Goal: Task Accomplishment & Management: Manage account settings

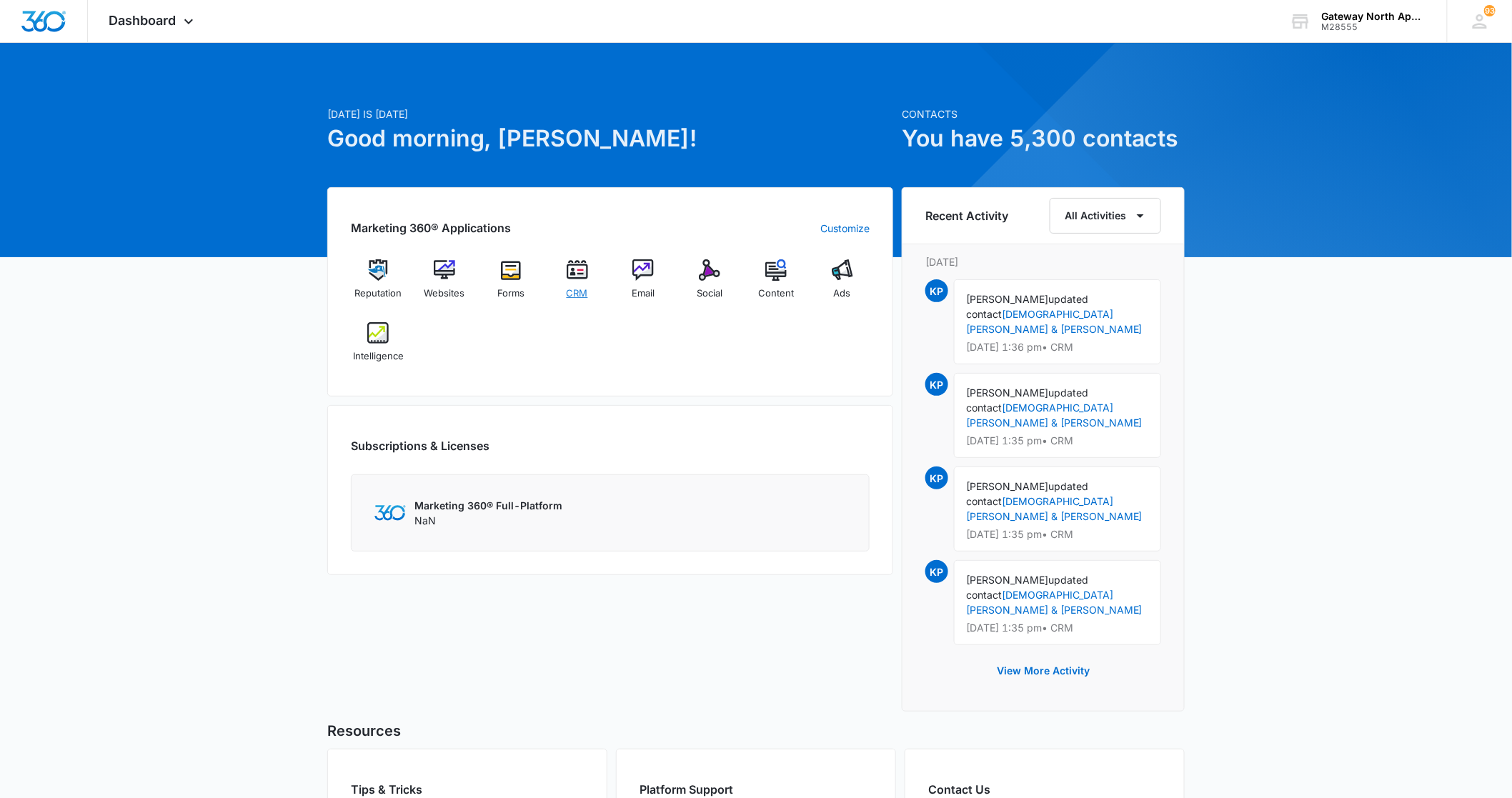
click at [574, 268] on img at bounding box center [576, 269] width 21 height 21
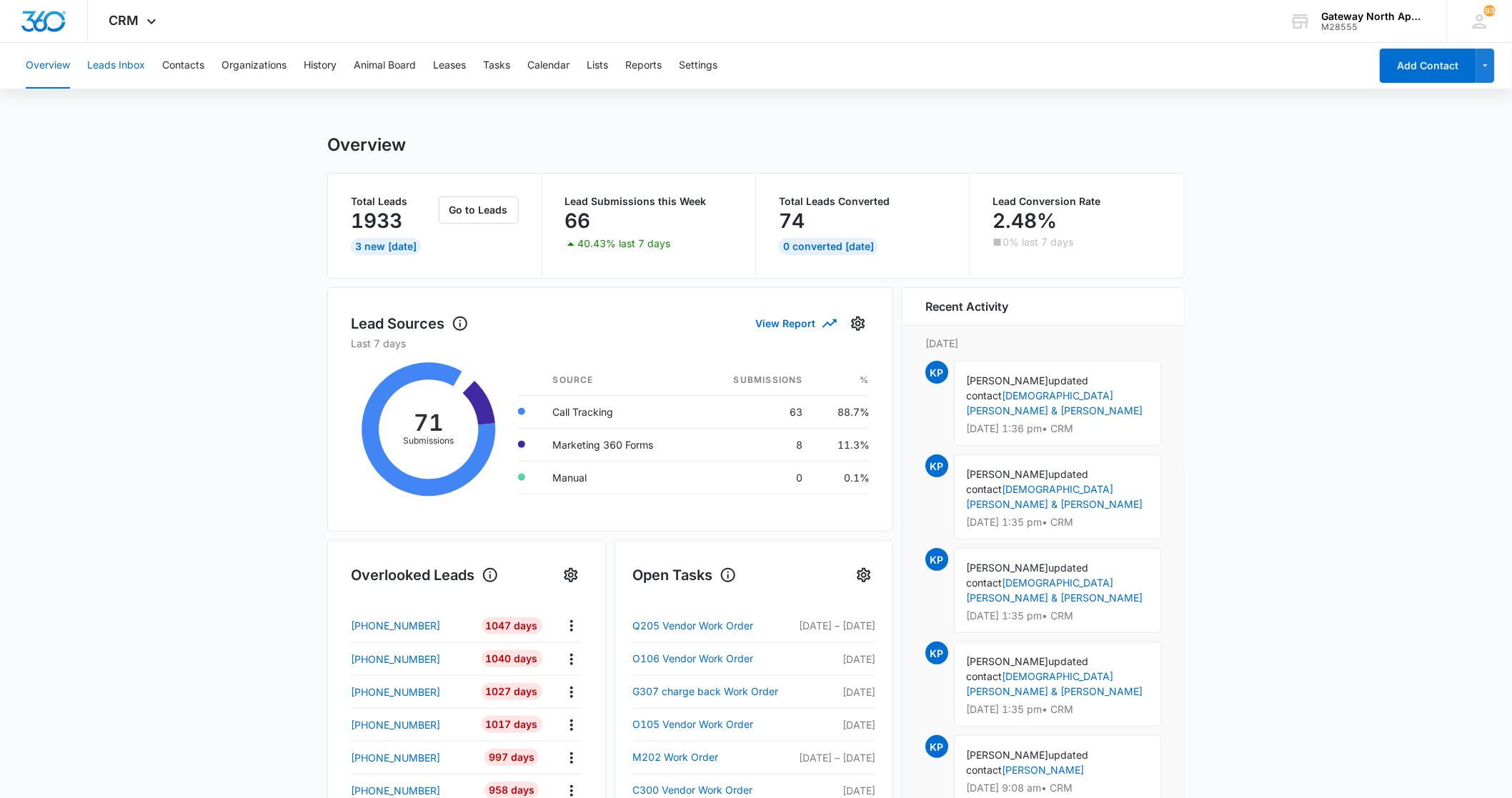
click at [130, 69] on button "Leads Inbox" at bounding box center [115, 66] width 58 height 46
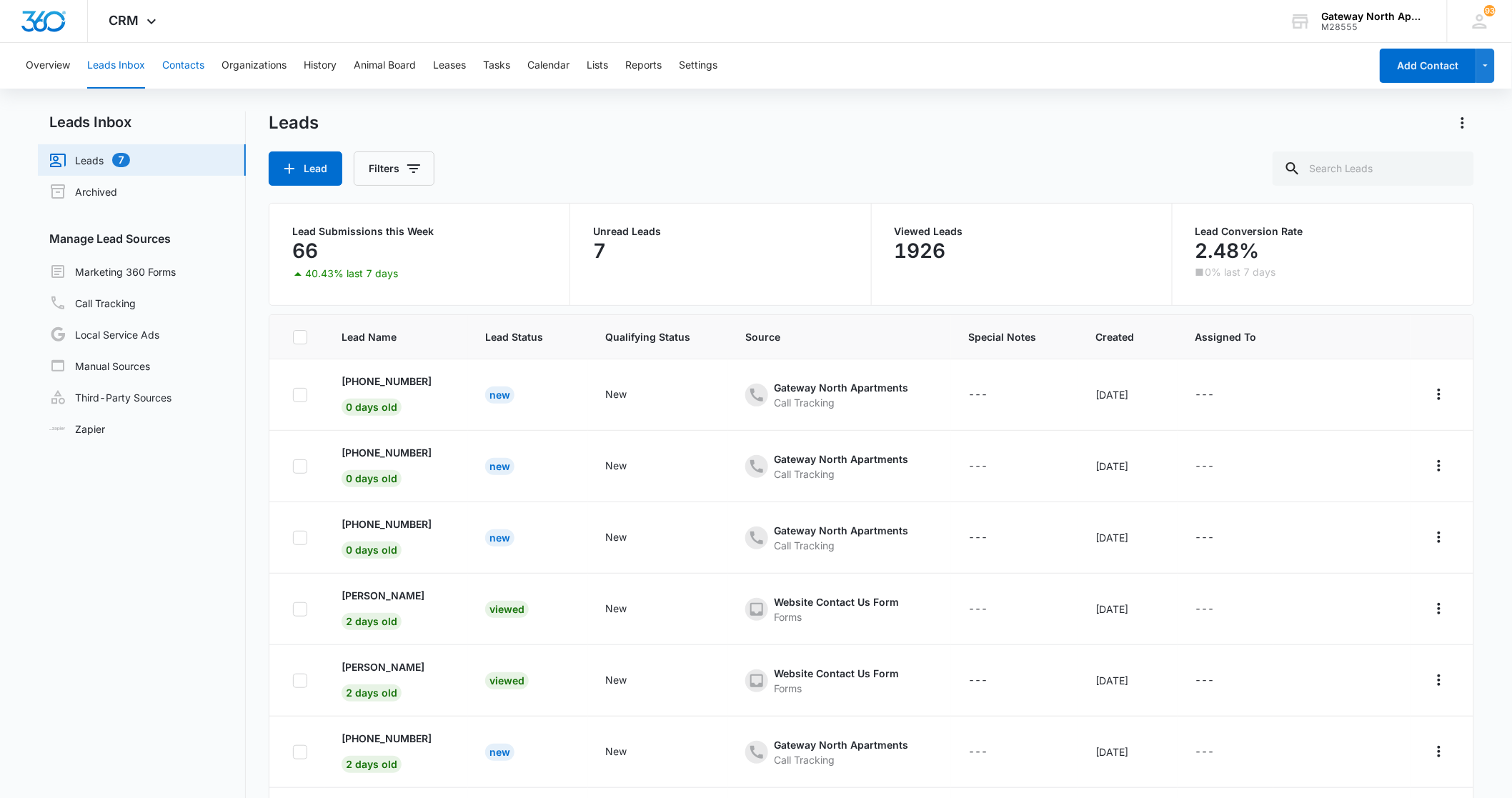
click at [192, 61] on button "Contacts" at bounding box center [184, 66] width 42 height 46
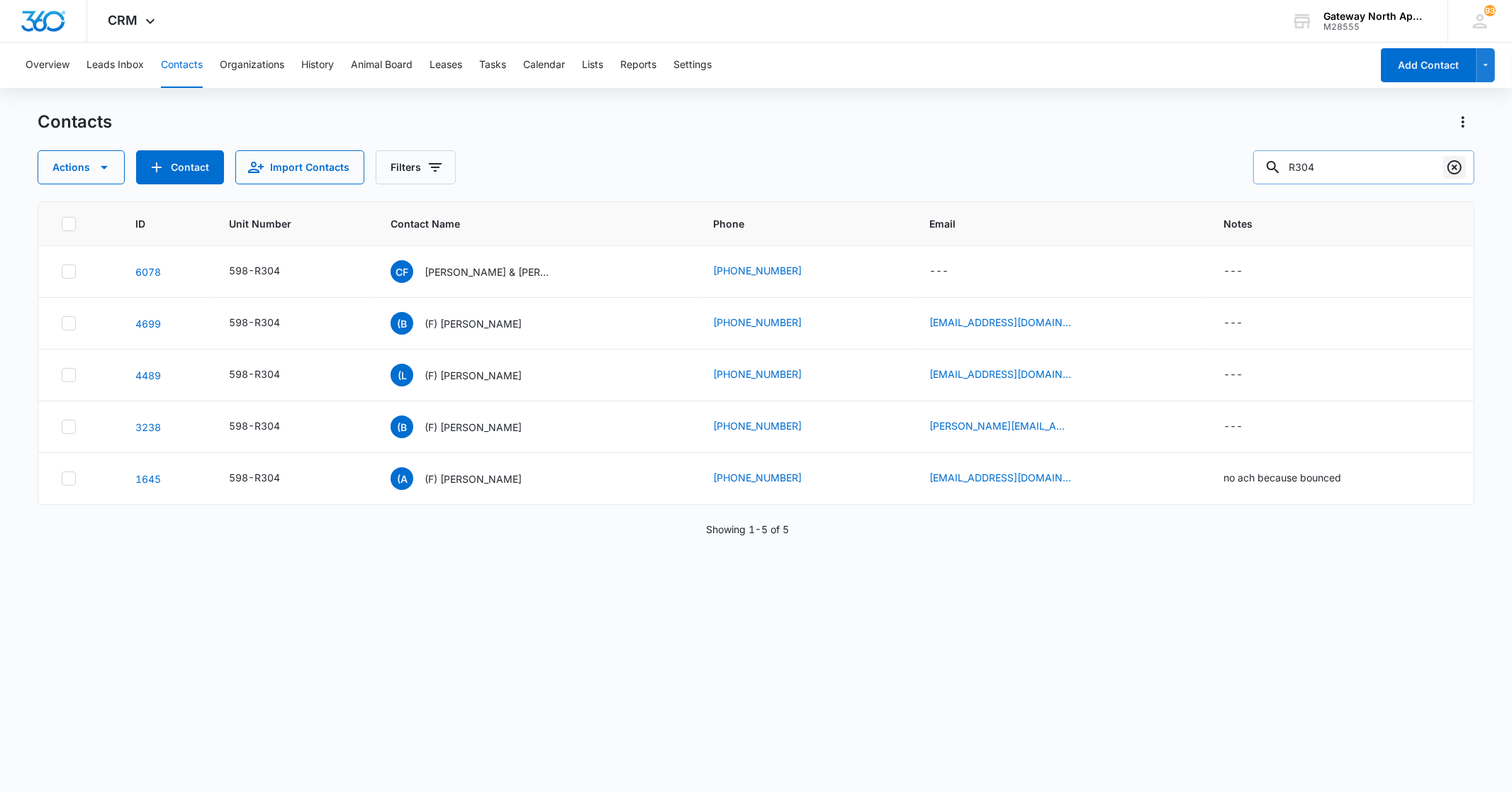
click at [1457, 161] on icon "Clear" at bounding box center [1455, 167] width 17 height 17
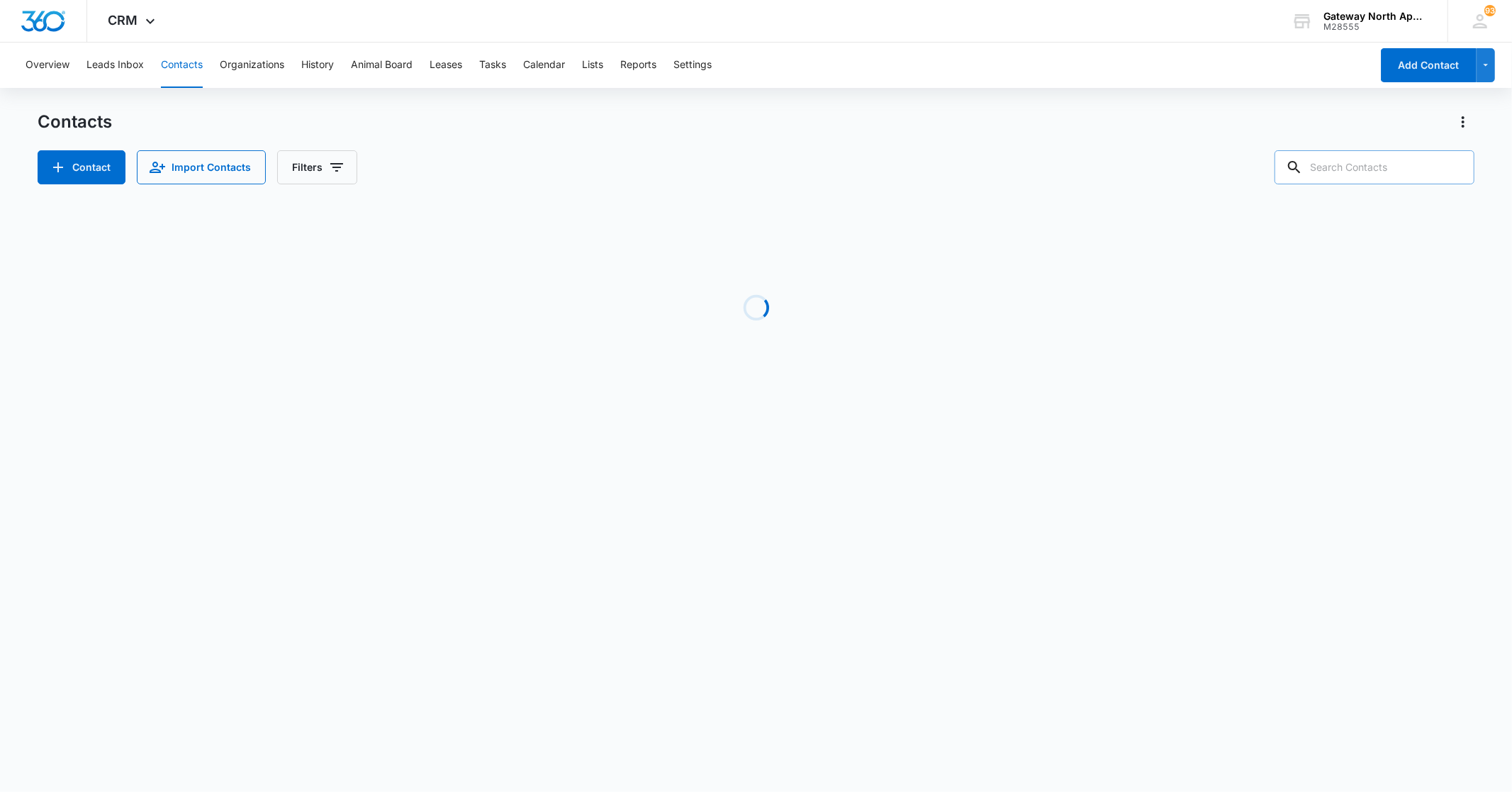
click at [1395, 168] on input "text" at bounding box center [1374, 168] width 200 height 34
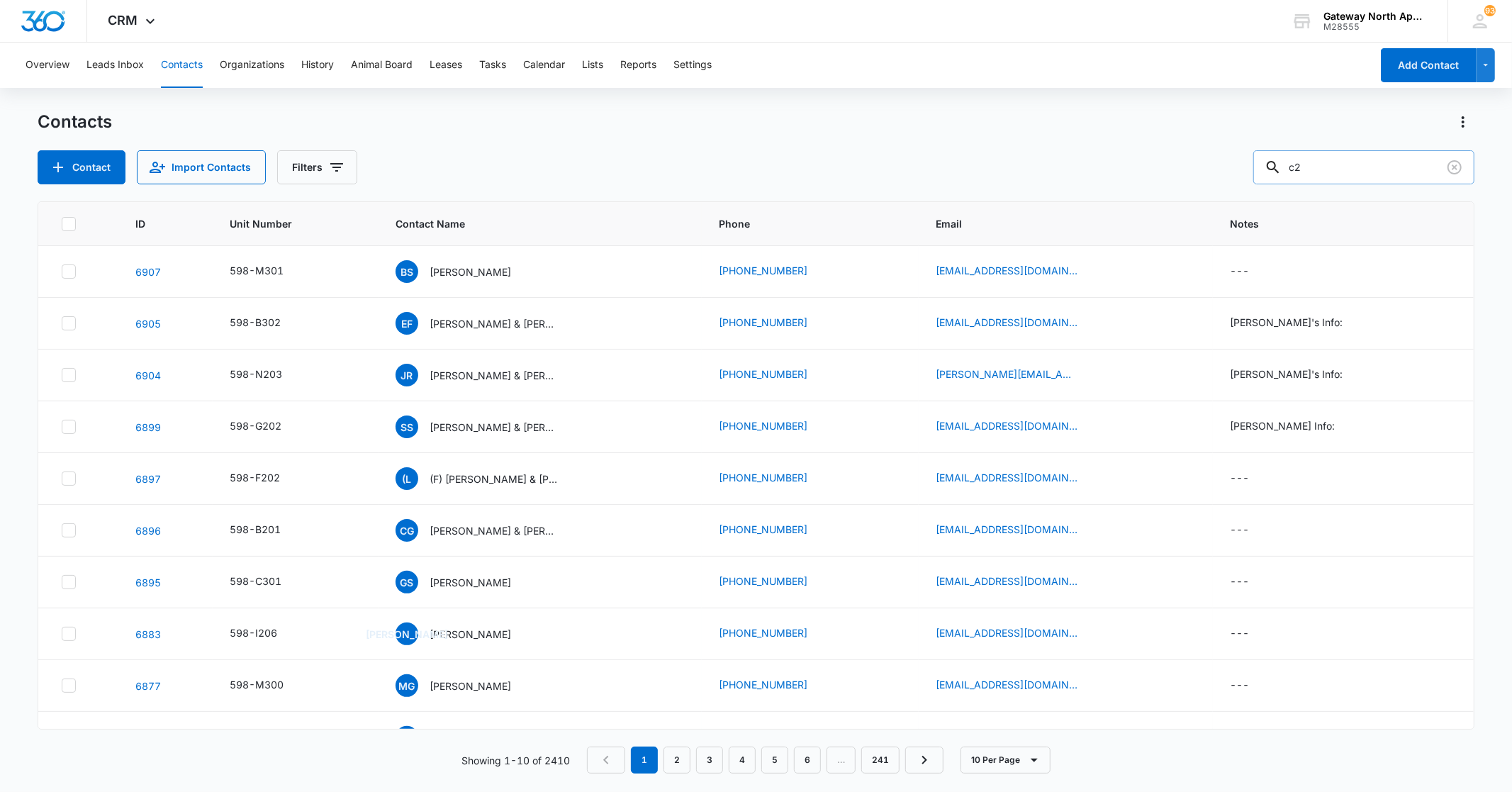
type input "c"
click at [1366, 158] on input "text" at bounding box center [1374, 168] width 200 height 34
type input "c202"
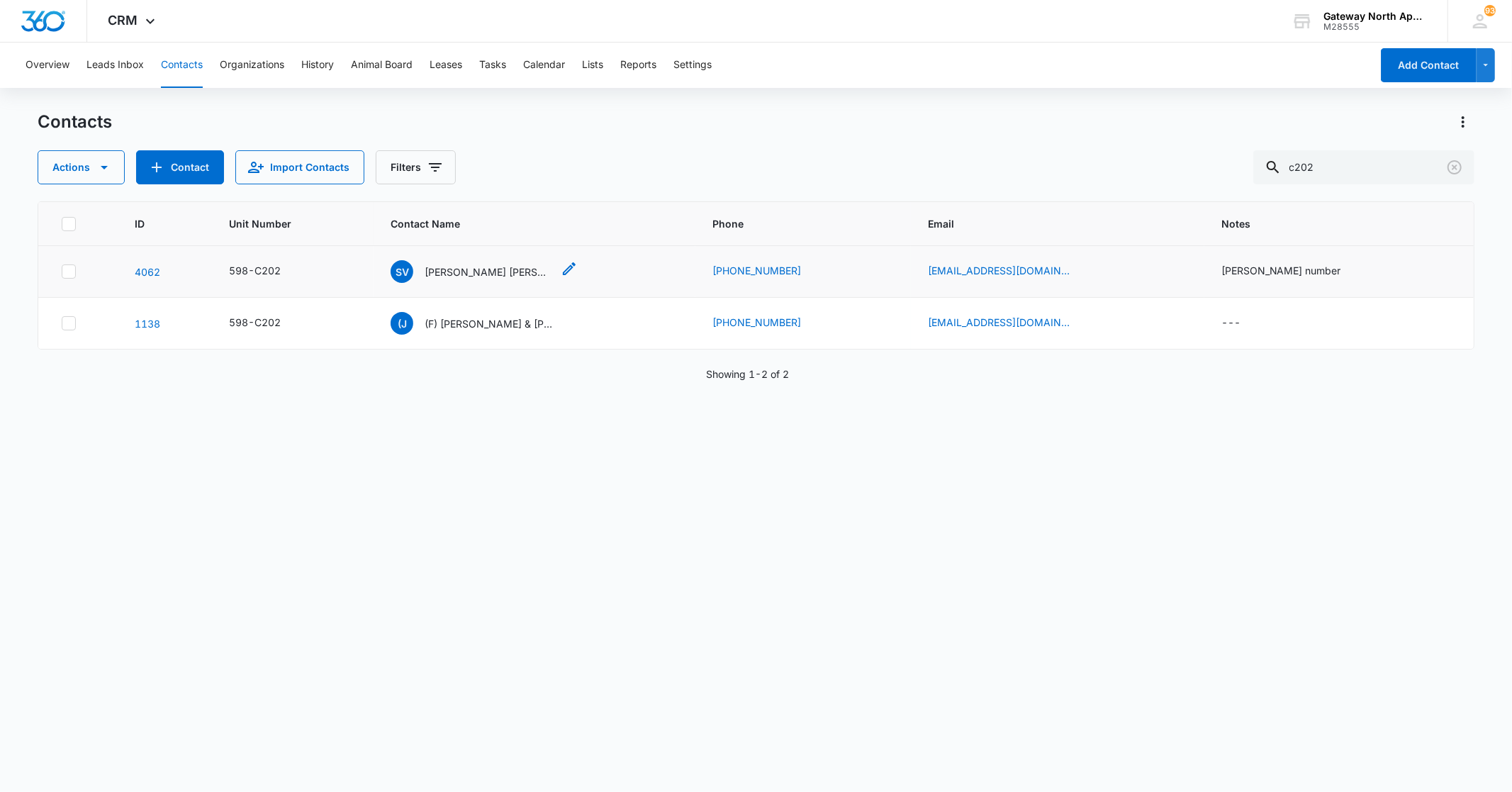
click at [516, 270] on p "[PERSON_NAME] [PERSON_NAME] & [PERSON_NAME]" at bounding box center [489, 272] width 128 height 14
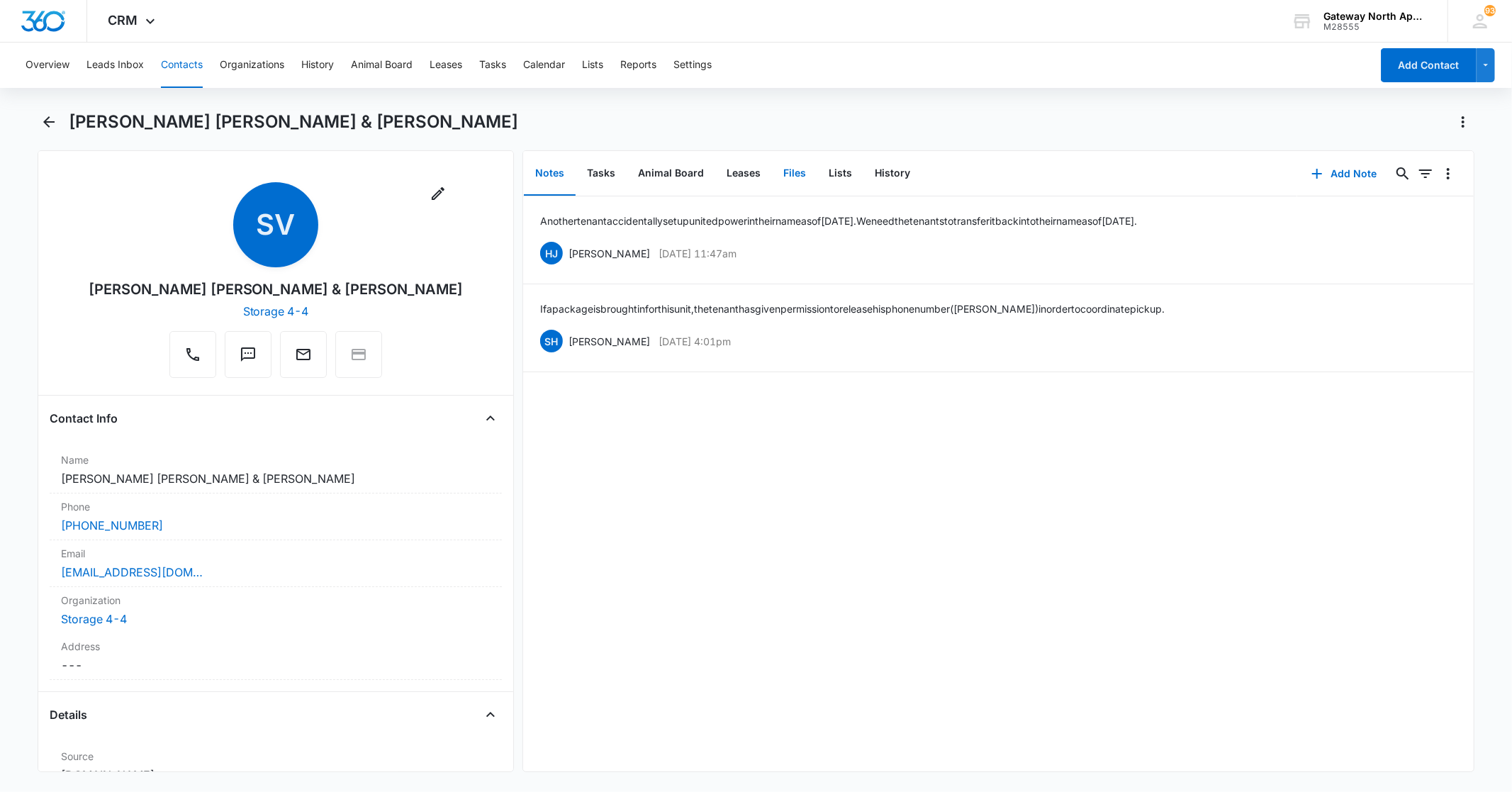
click at [783, 168] on button "Files" at bounding box center [795, 173] width 45 height 43
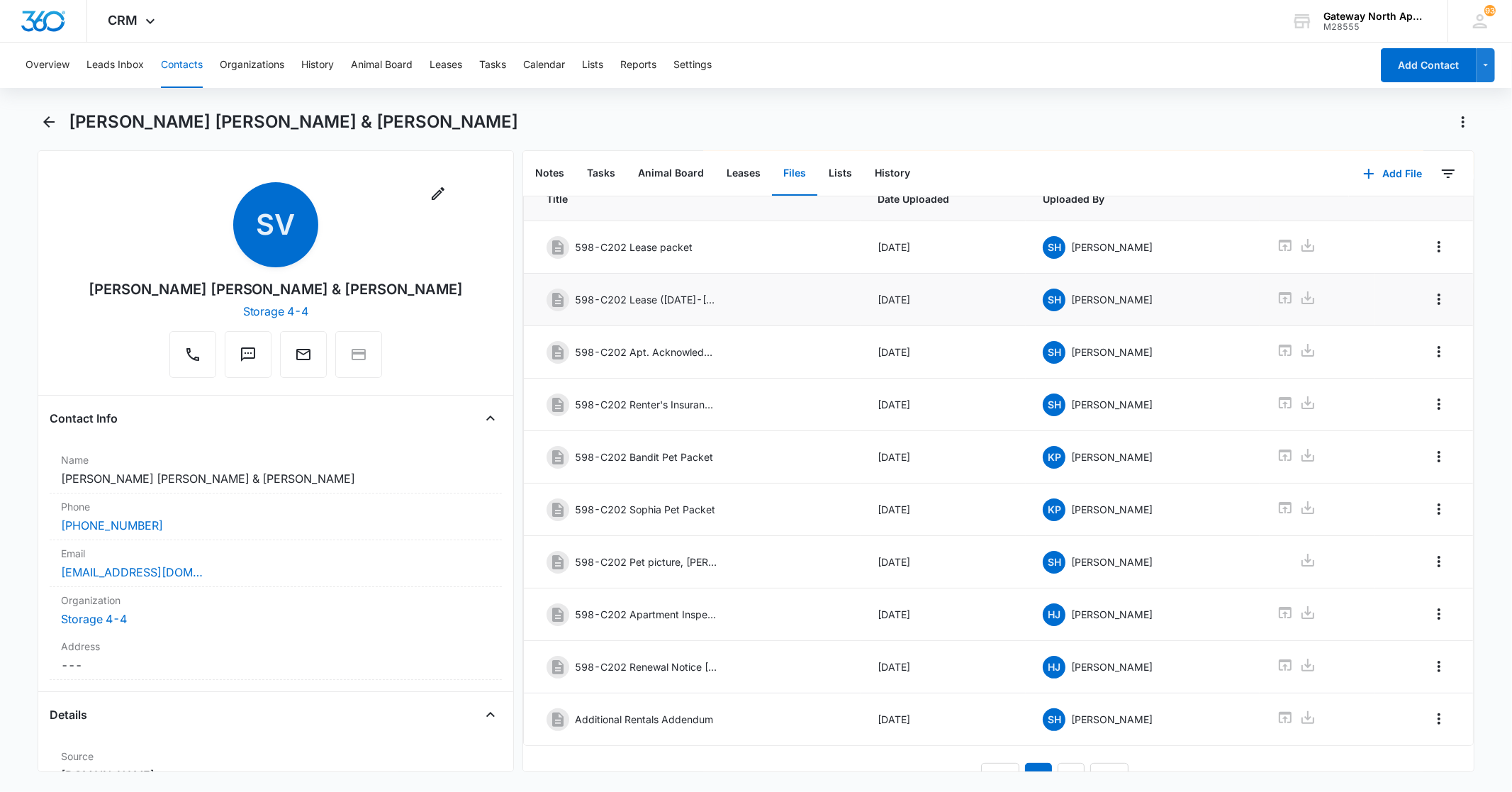
scroll to position [90, 0]
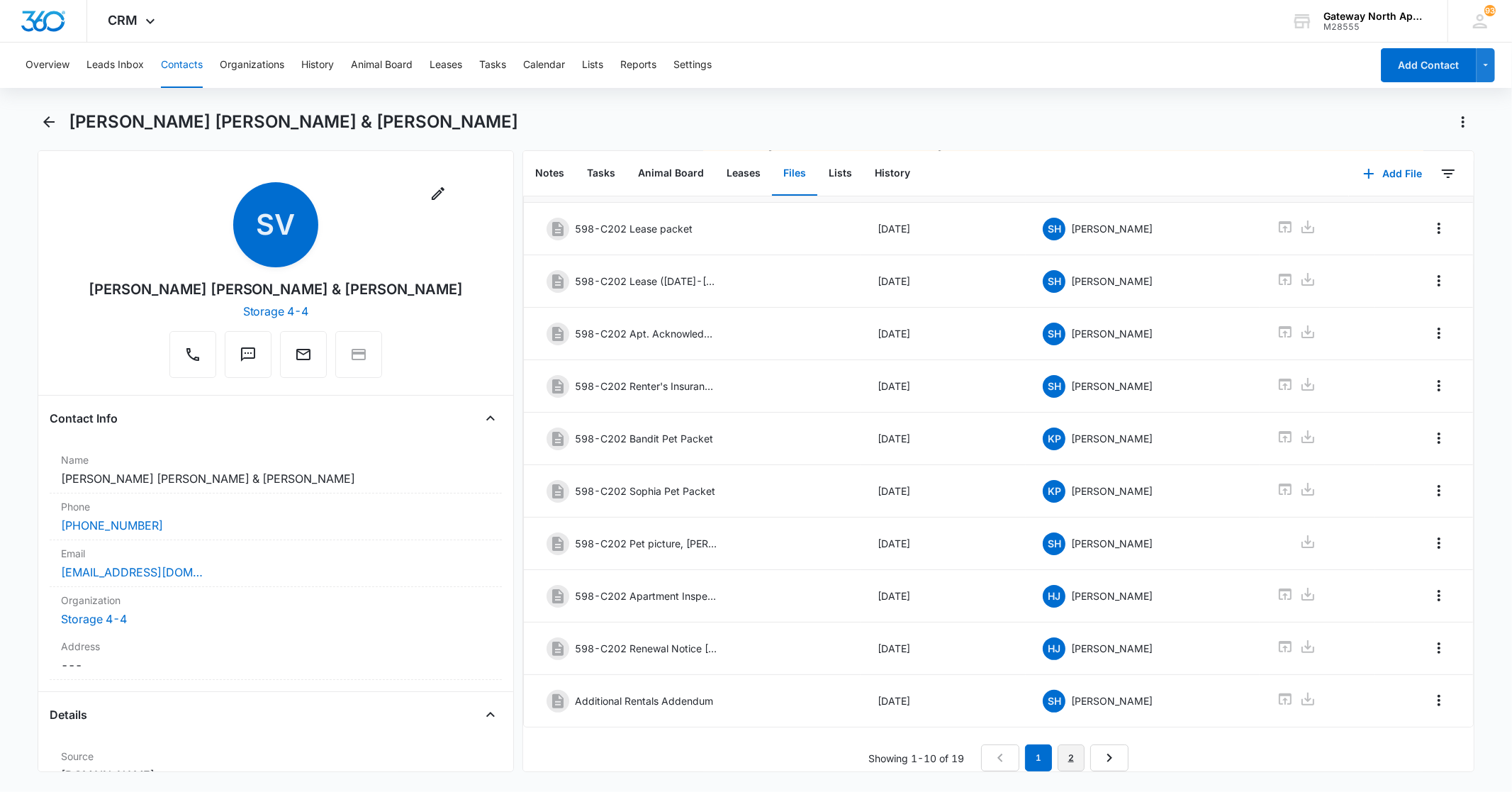
click at [1071, 749] on link "2" at bounding box center [1071, 758] width 27 height 27
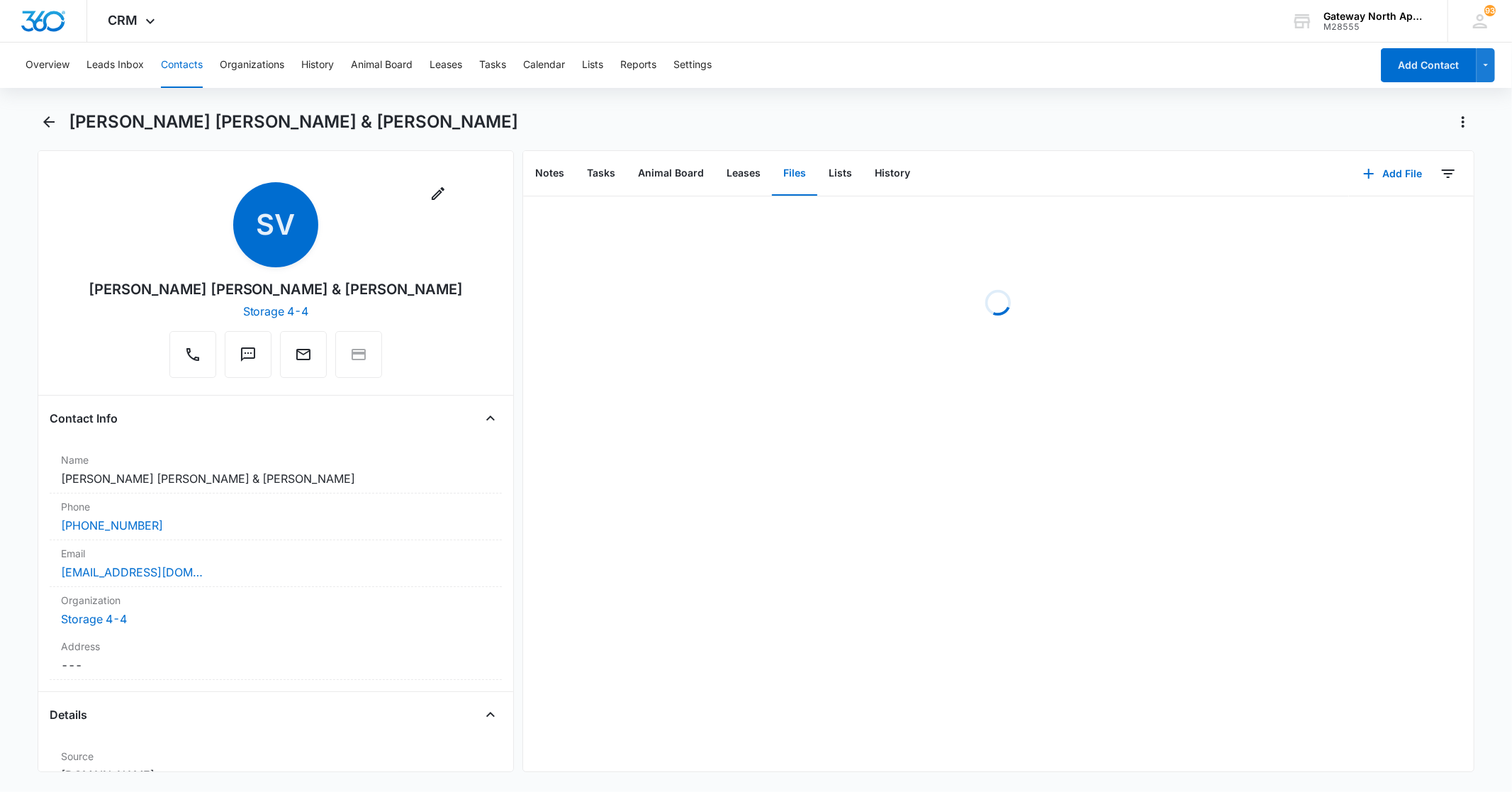
scroll to position [0, 0]
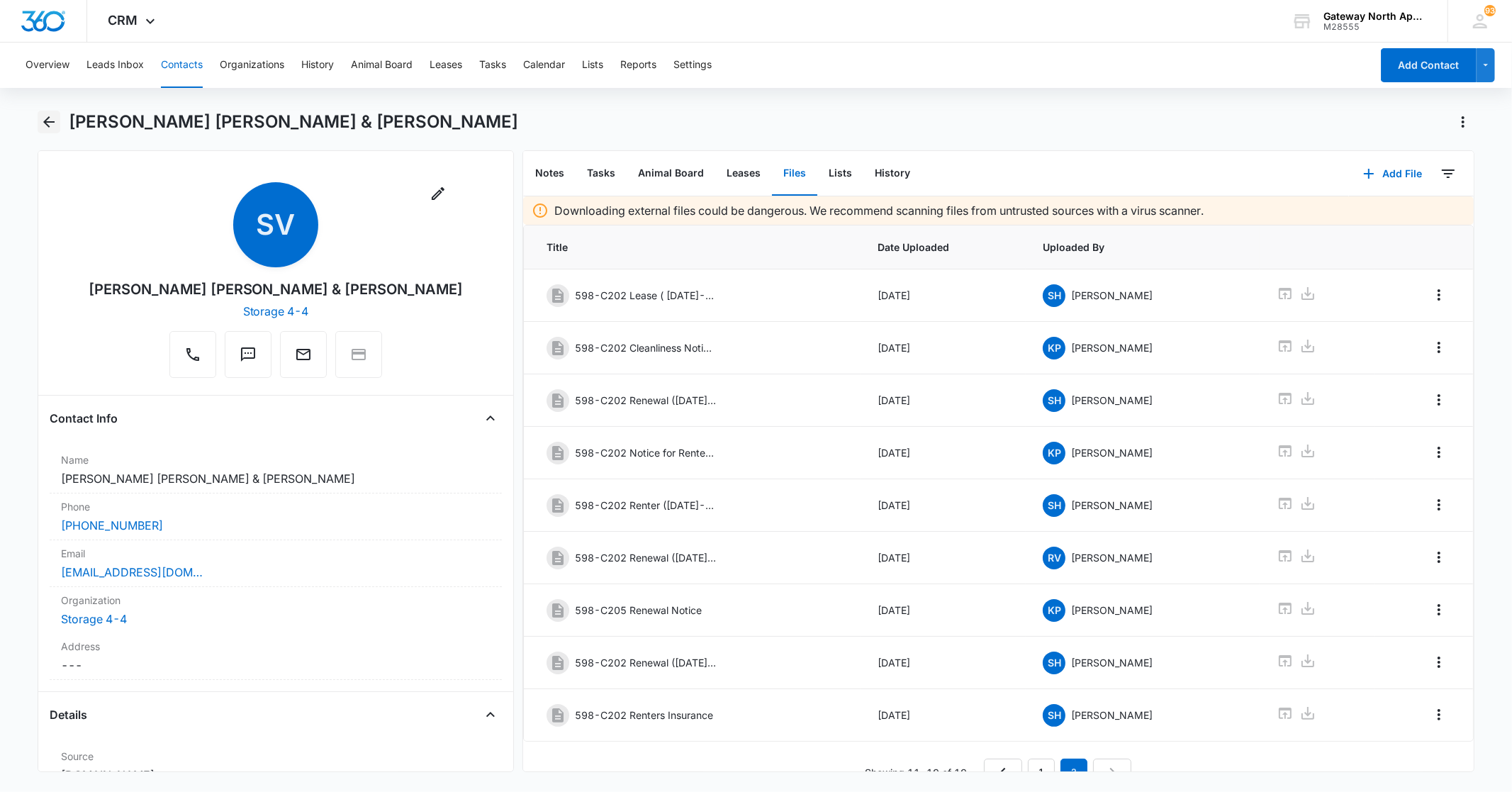
click at [47, 124] on icon "Back" at bounding box center [49, 121] width 12 height 12
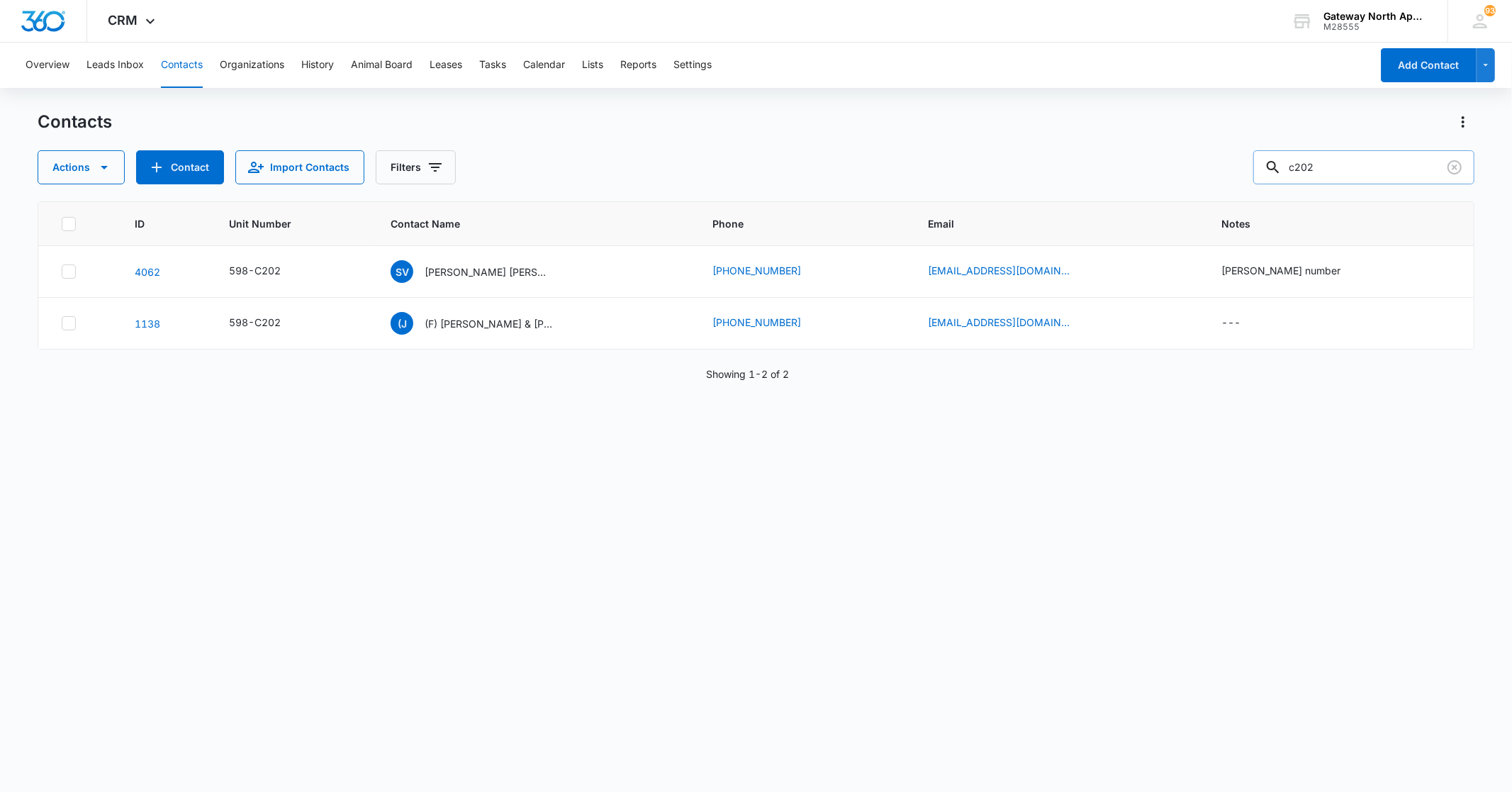
click at [1374, 165] on input "c202" at bounding box center [1364, 168] width 221 height 34
type input "c"
type input "g202"
